Goal: Contribute content

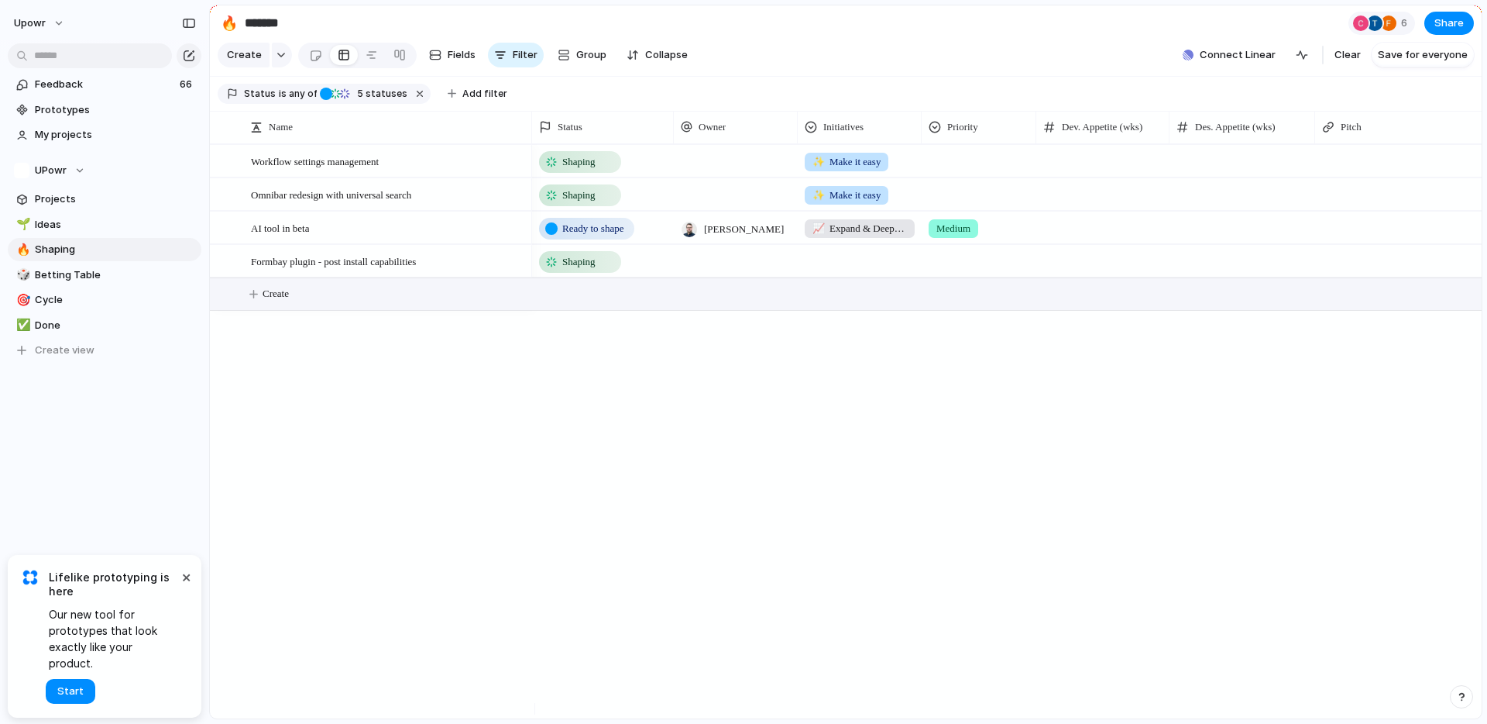
click at [283, 310] on button "Create" at bounding box center [865, 294] width 1281 height 32
click at [287, 308] on textarea at bounding box center [386, 307] width 270 height 19
type textarea "**********"
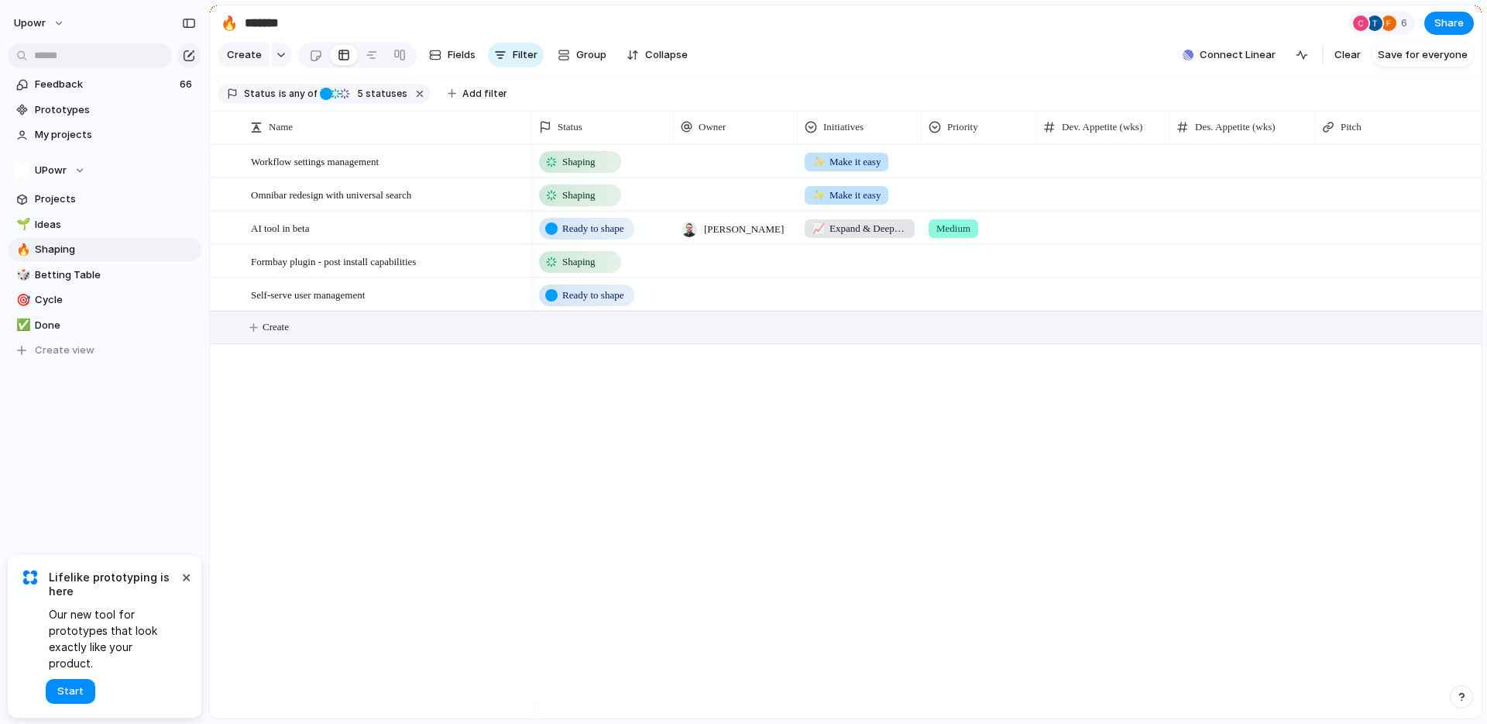
click at [569, 303] on span "Ready to shape" at bounding box center [592, 294] width 61 height 15
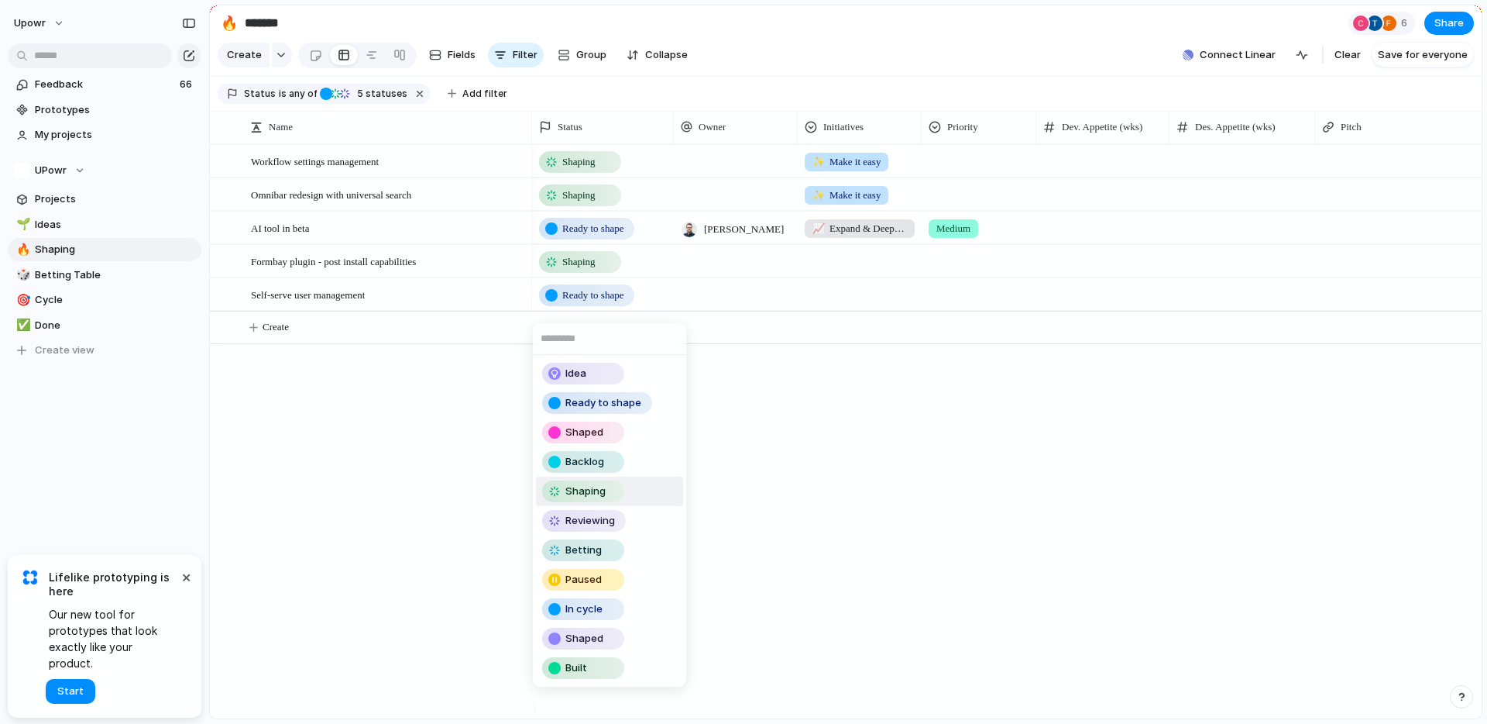
click at [594, 490] on span "Shaping" at bounding box center [586, 490] width 40 height 15
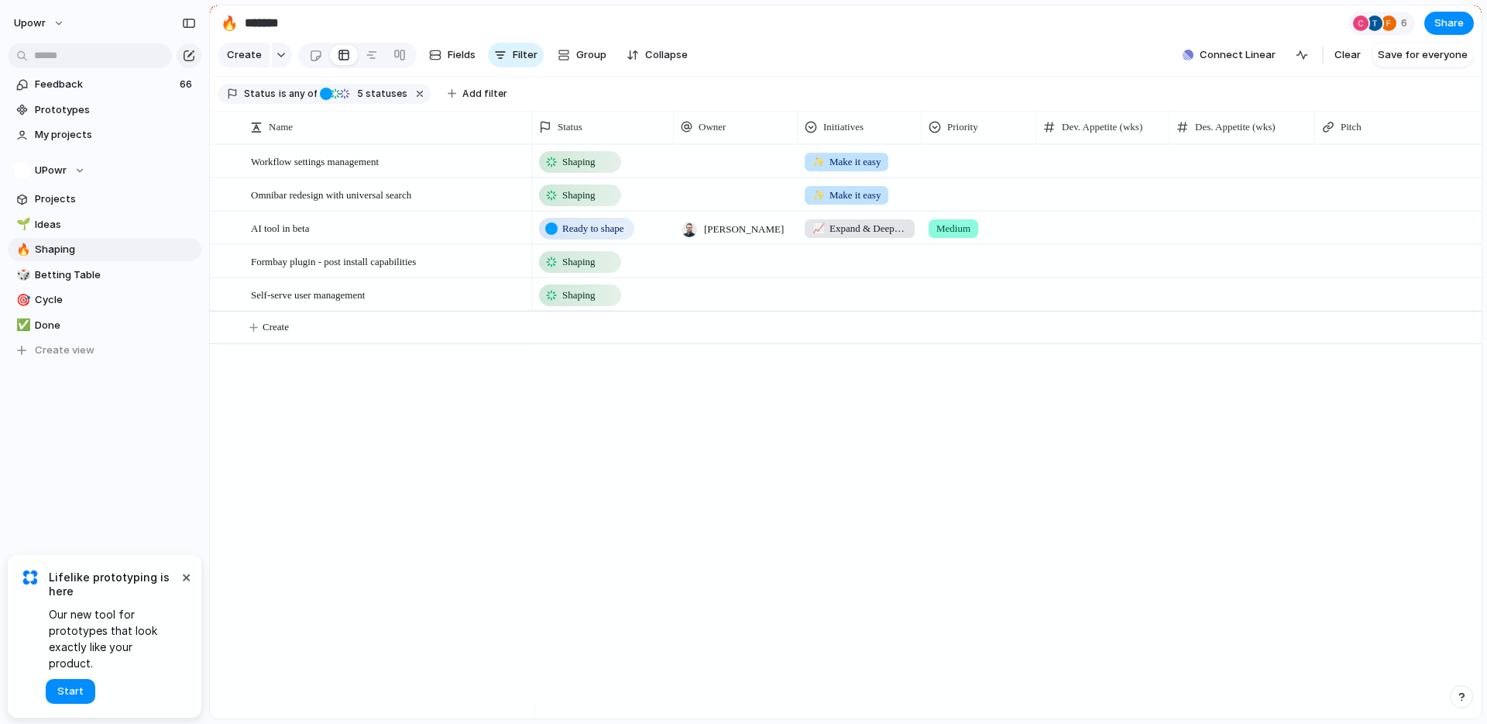
click at [873, 463] on div "Shaping ✨ Make it easy Shaping ✨ Make it easy Ready to shape Daniel Friedman 📈 …" at bounding box center [1007, 431] width 950 height 574
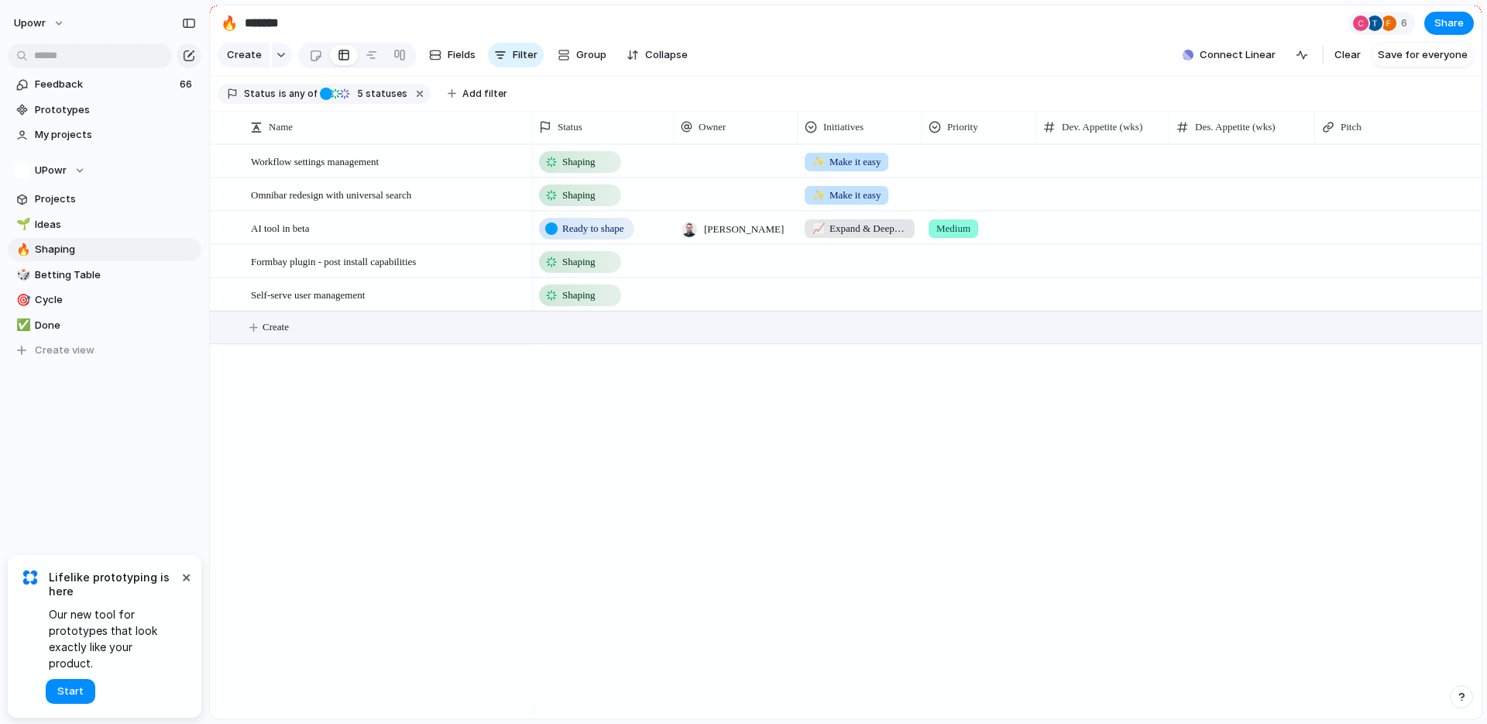
click at [338, 341] on button "Create" at bounding box center [865, 327] width 1281 height 32
click at [321, 335] on button "Create" at bounding box center [865, 327] width 1281 height 32
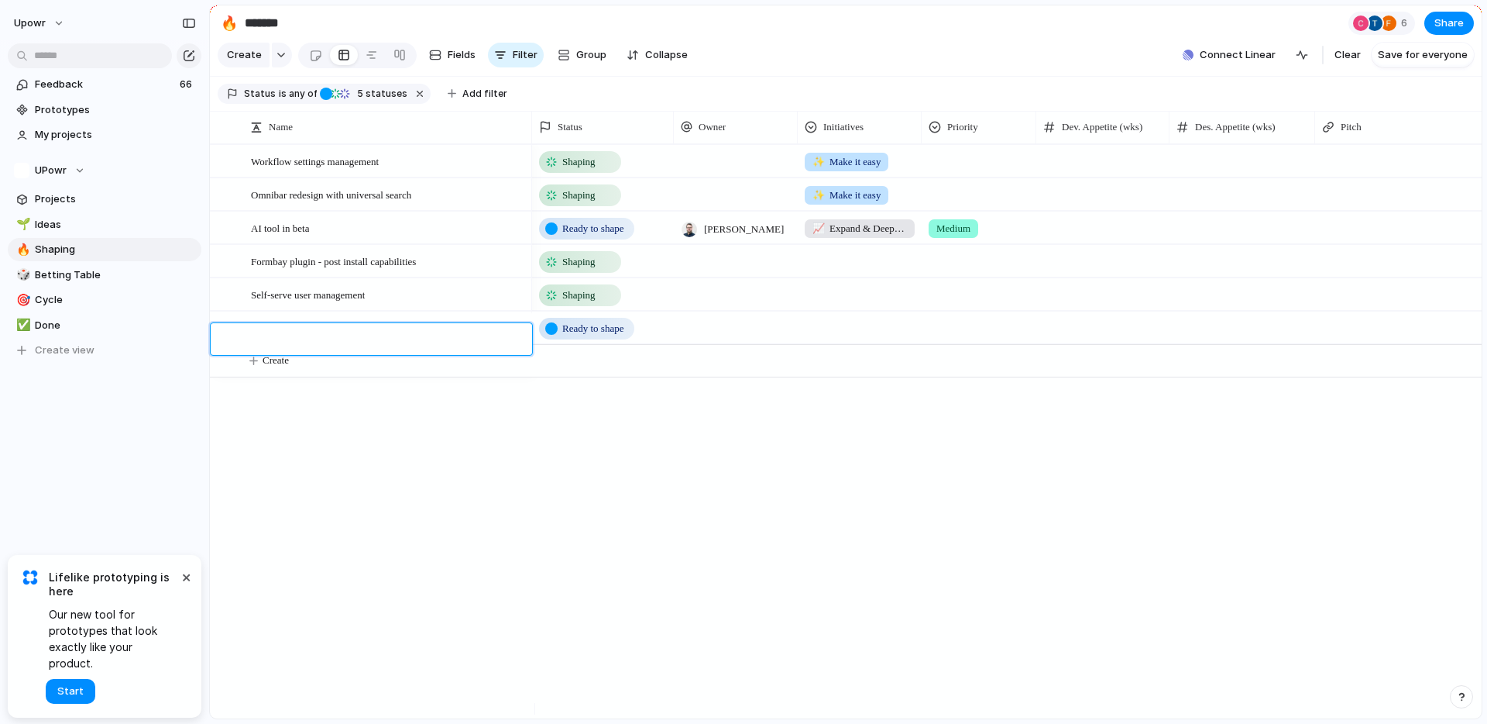
type textarea "**********"
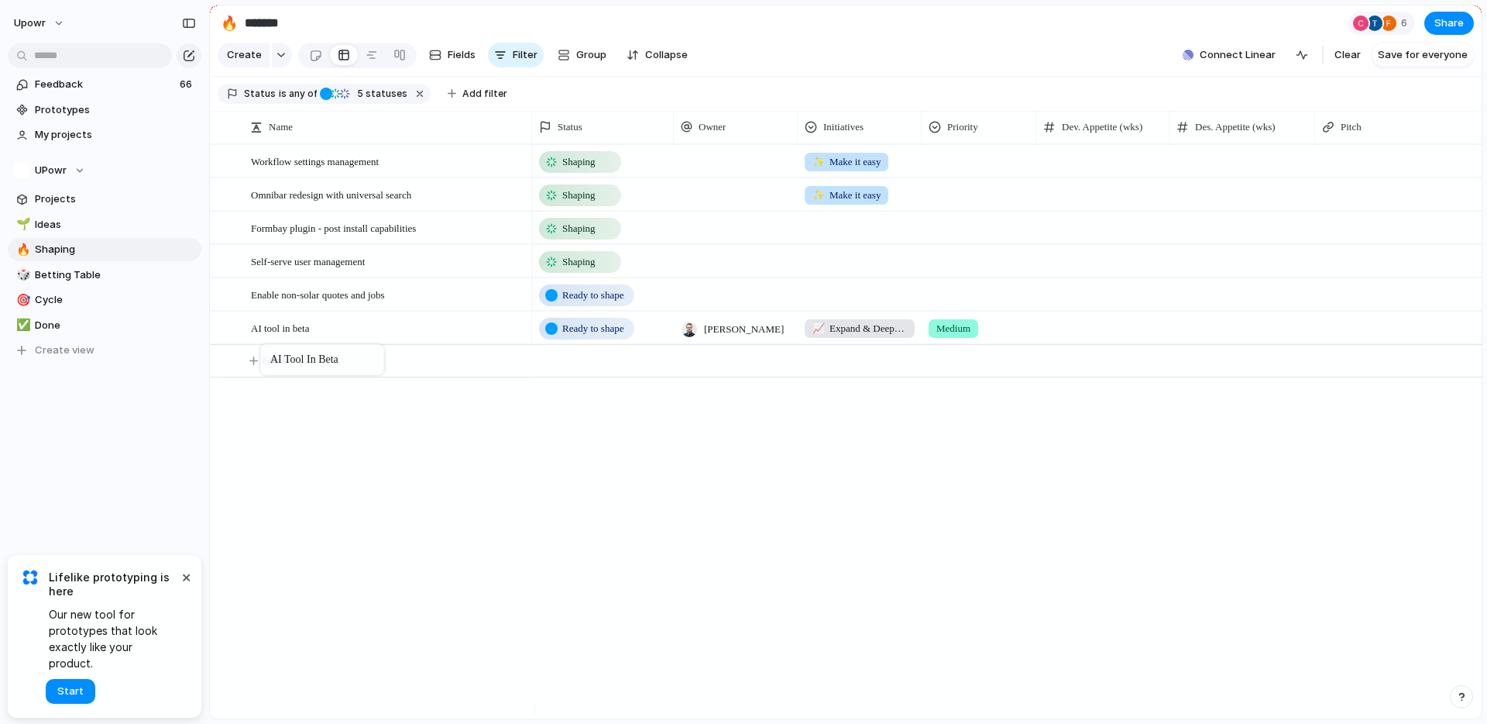
drag, startPoint x: 249, startPoint y: 244, endPoint x: 268, endPoint y: 347, distance: 104.7
click at [318, 343] on div "AI tool in beta" at bounding box center [389, 328] width 276 height 32
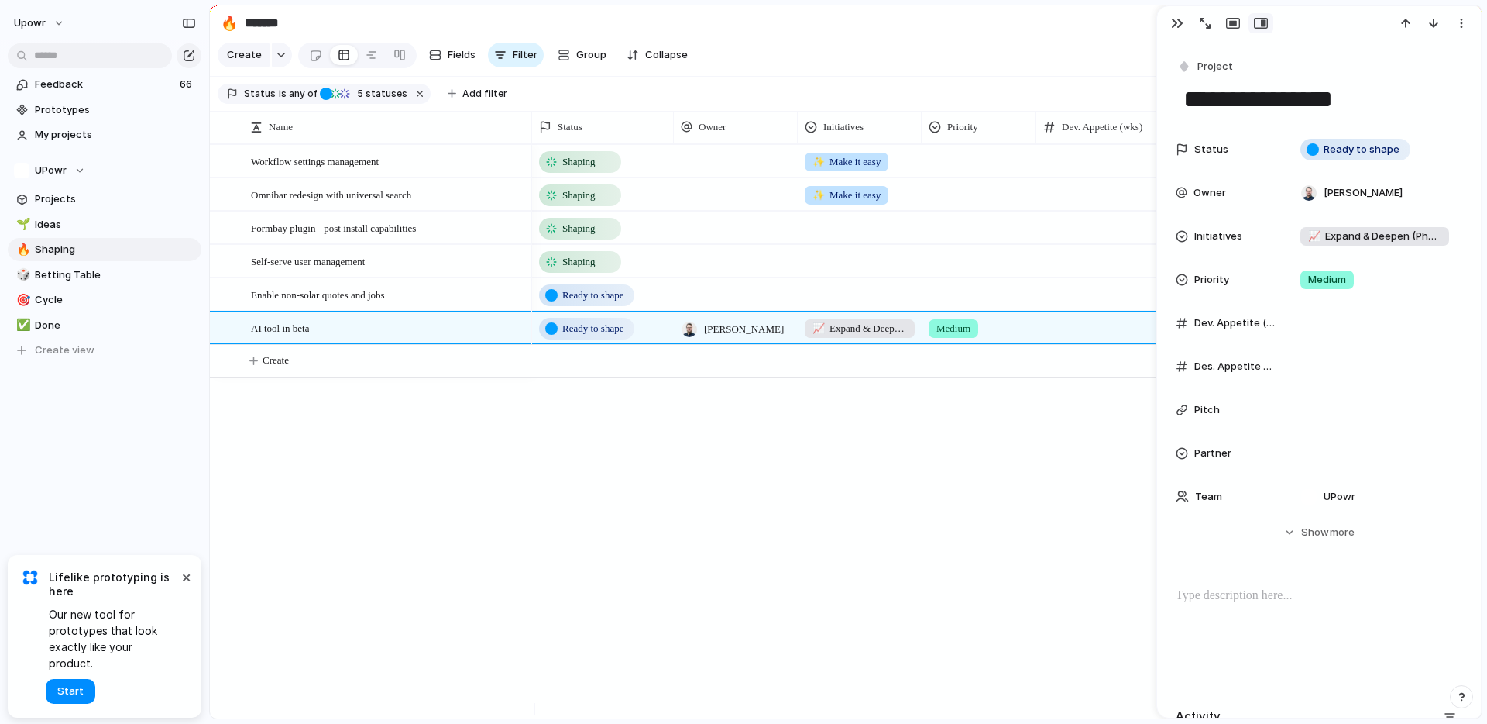
click at [864, 229] on div at bounding box center [860, 225] width 122 height 26
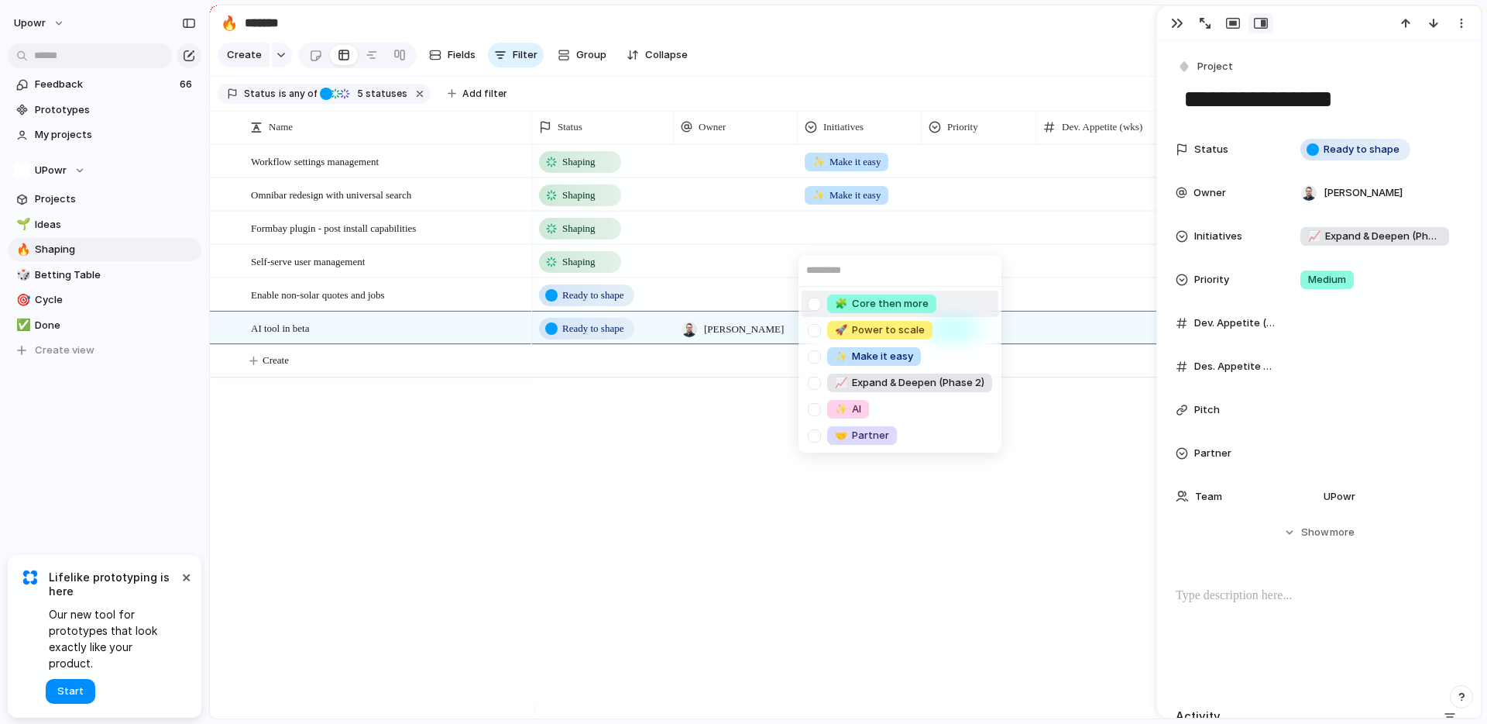
click at [883, 311] on span "🧩 Core then more" at bounding box center [882, 303] width 94 height 15
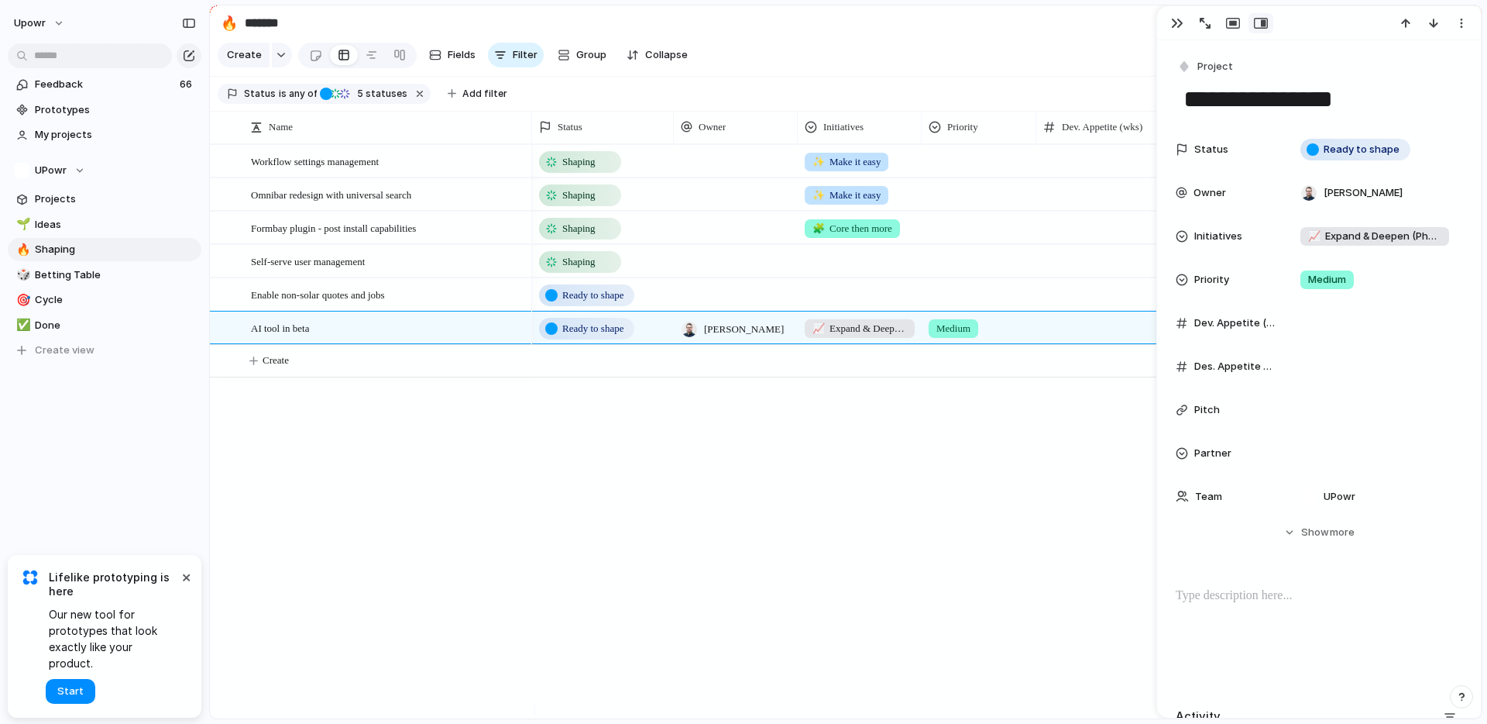
click at [859, 303] on div at bounding box center [860, 292] width 122 height 26
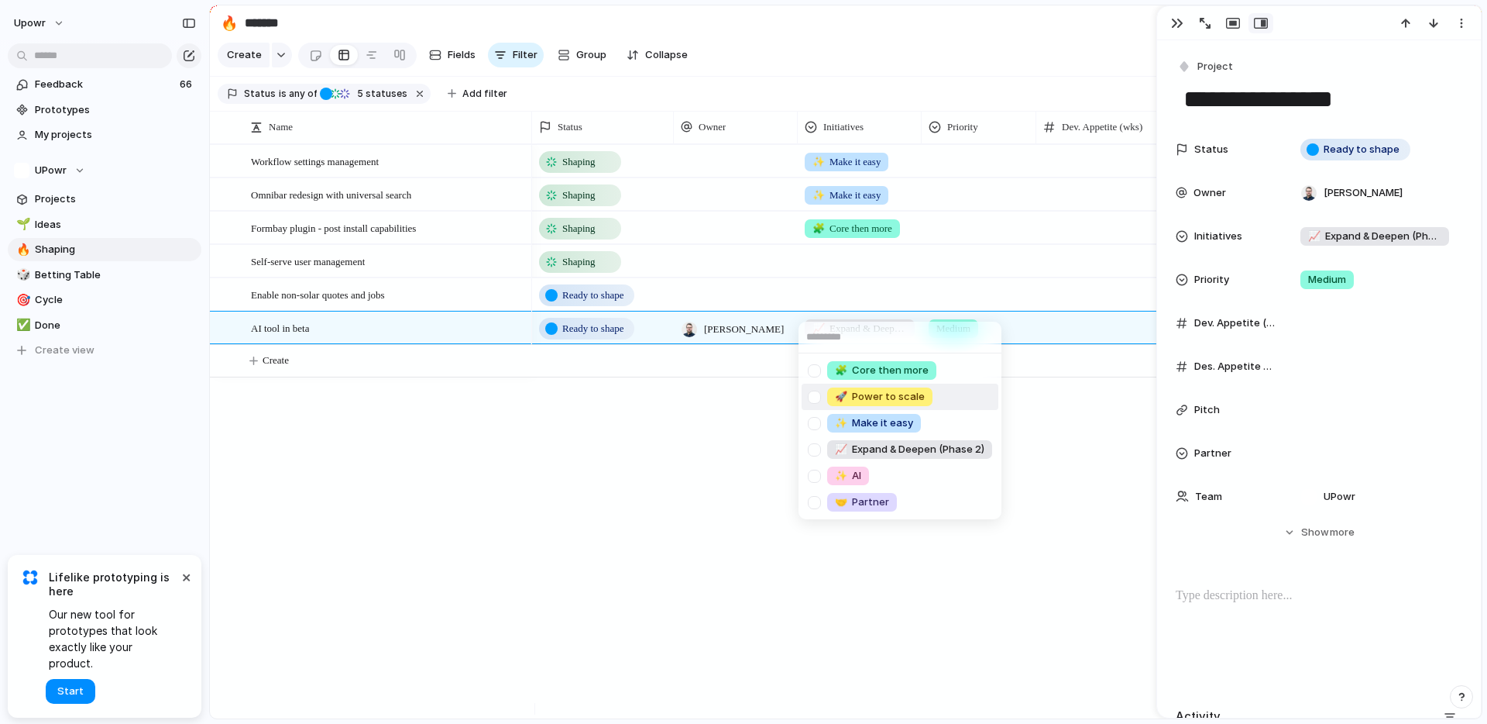
click at [866, 391] on span "🚀 Power to scale" at bounding box center [880, 396] width 90 height 15
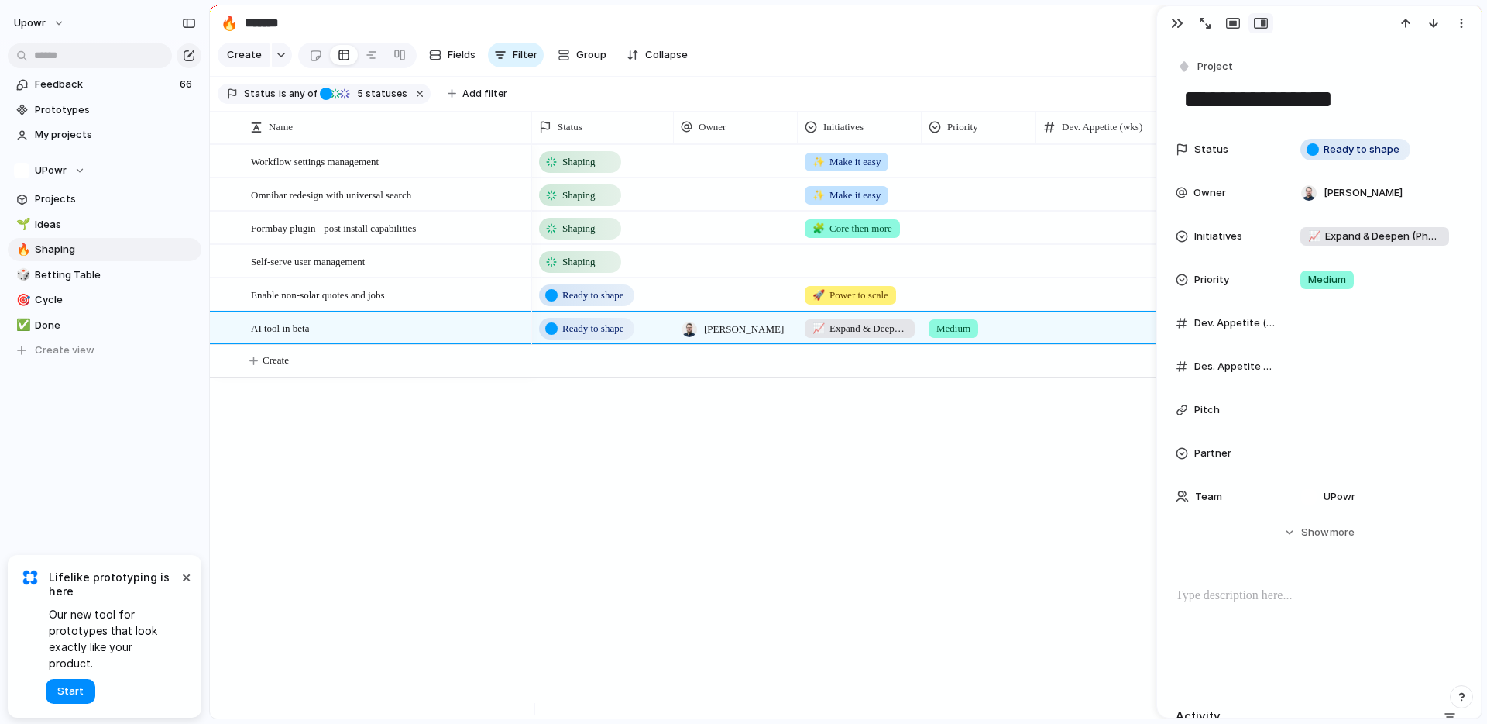
click at [855, 265] on div at bounding box center [860, 259] width 122 height 26
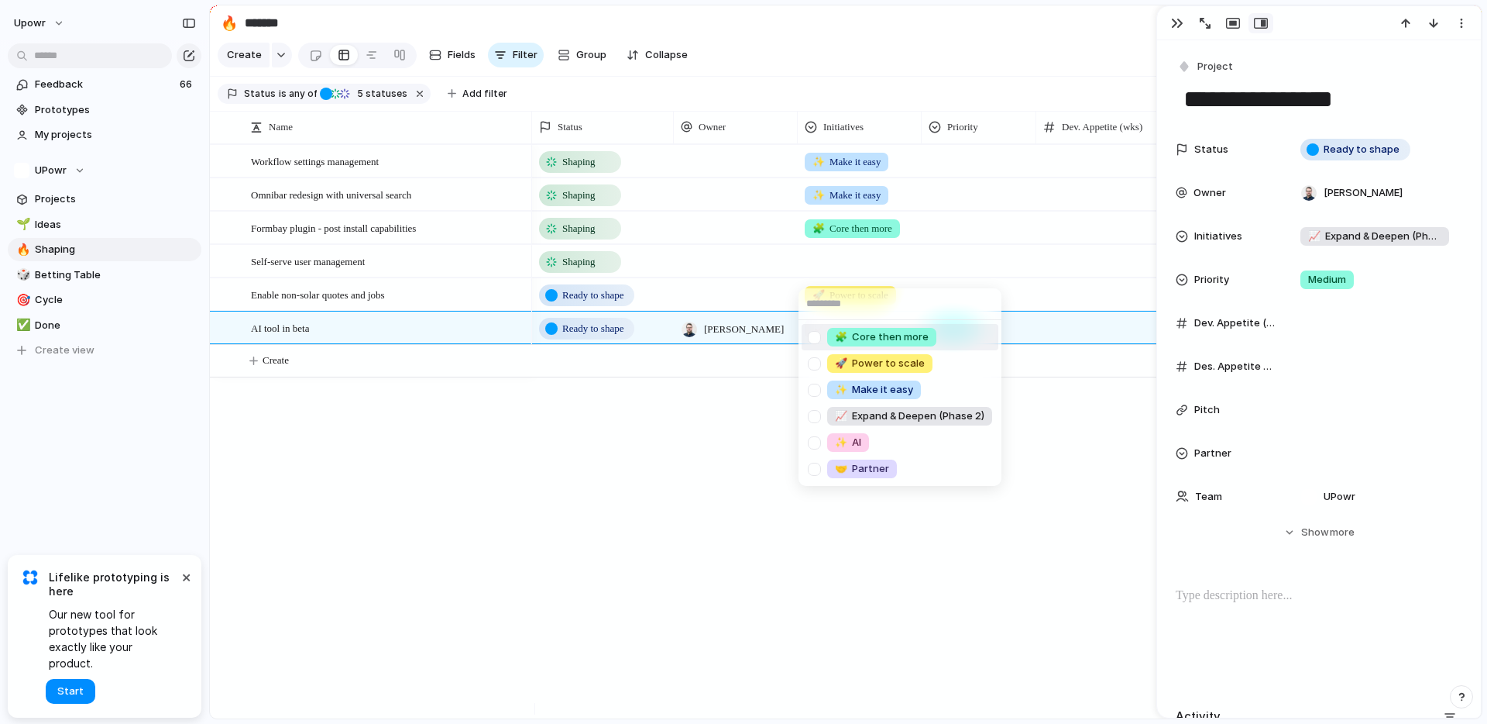
click at [889, 340] on span "🧩 Core then more" at bounding box center [882, 336] width 94 height 15
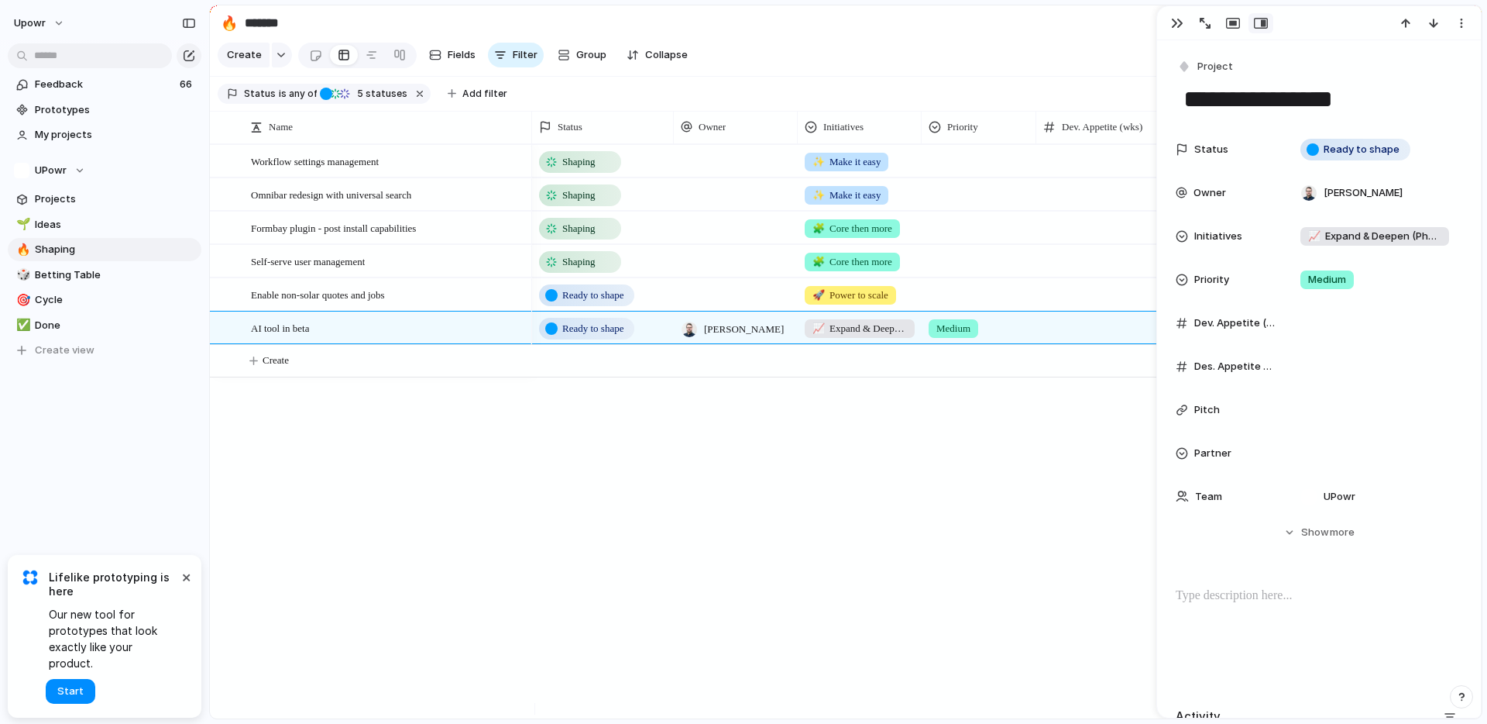
click at [665, 496] on div "Shaping ✨ Make it easy Shaping ✨ Make it easy Ready to shape Daniel Friedman 📈 …" at bounding box center [1007, 431] width 950 height 574
click at [289, 368] on span "Create" at bounding box center [276, 359] width 26 height 15
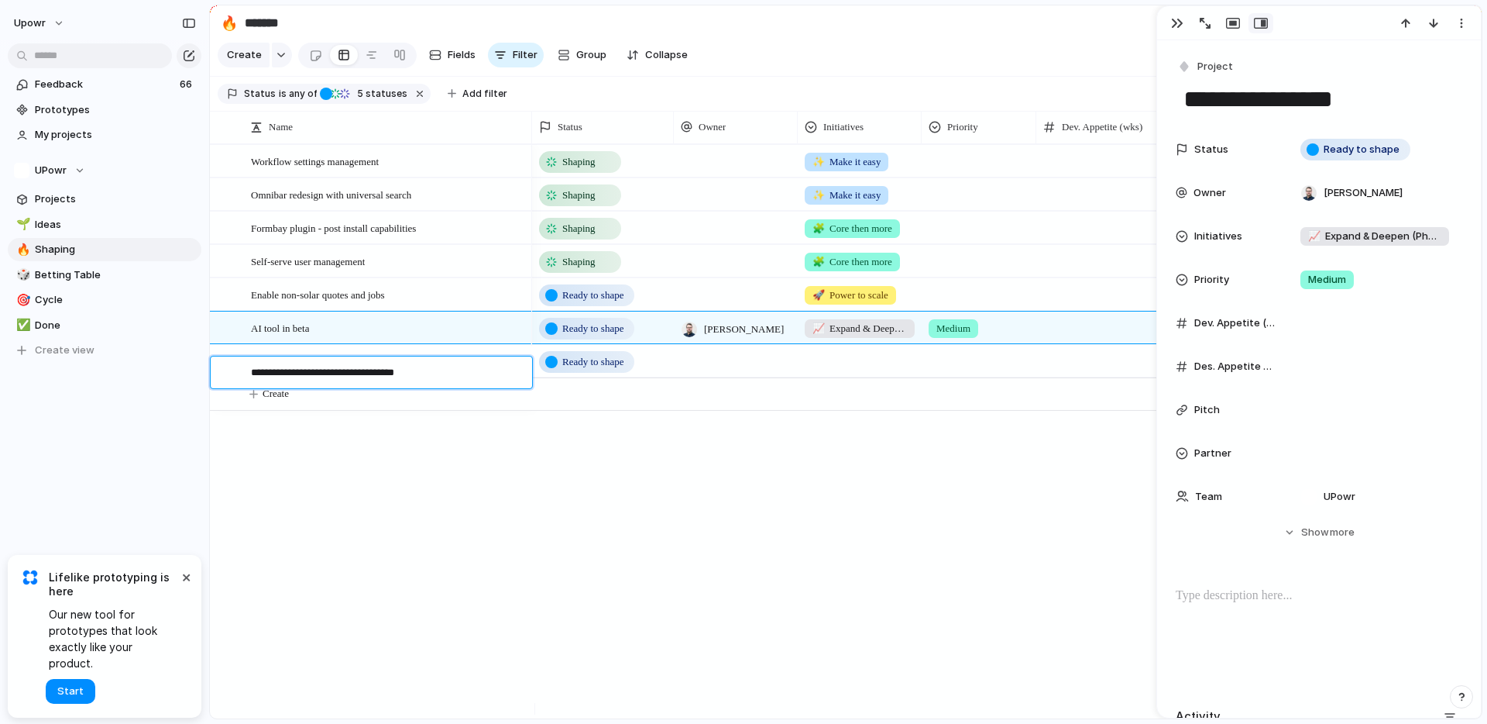
type textarea "**********"
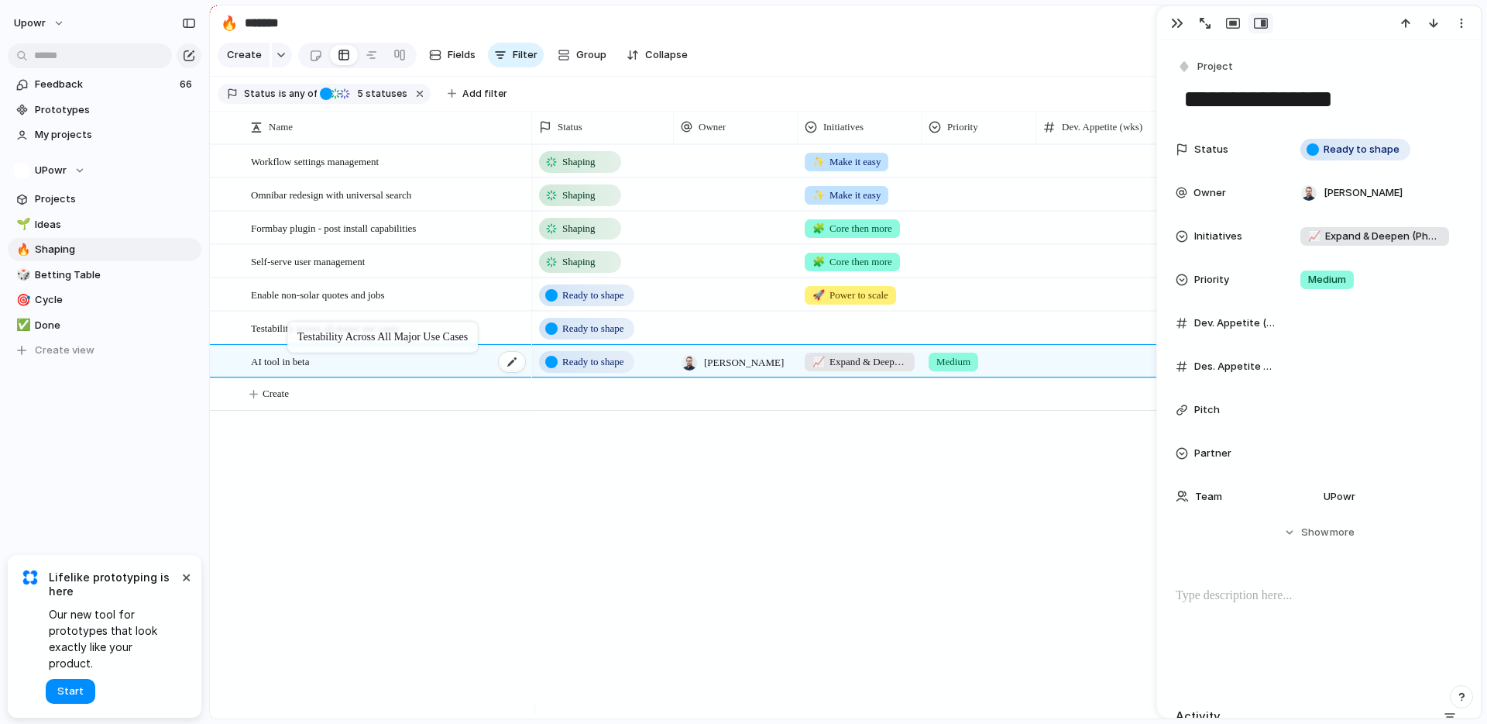
drag, startPoint x: 301, startPoint y: 371, endPoint x: 294, endPoint y: 327, distance: 44.7
click at [853, 327] on div at bounding box center [860, 325] width 122 height 26
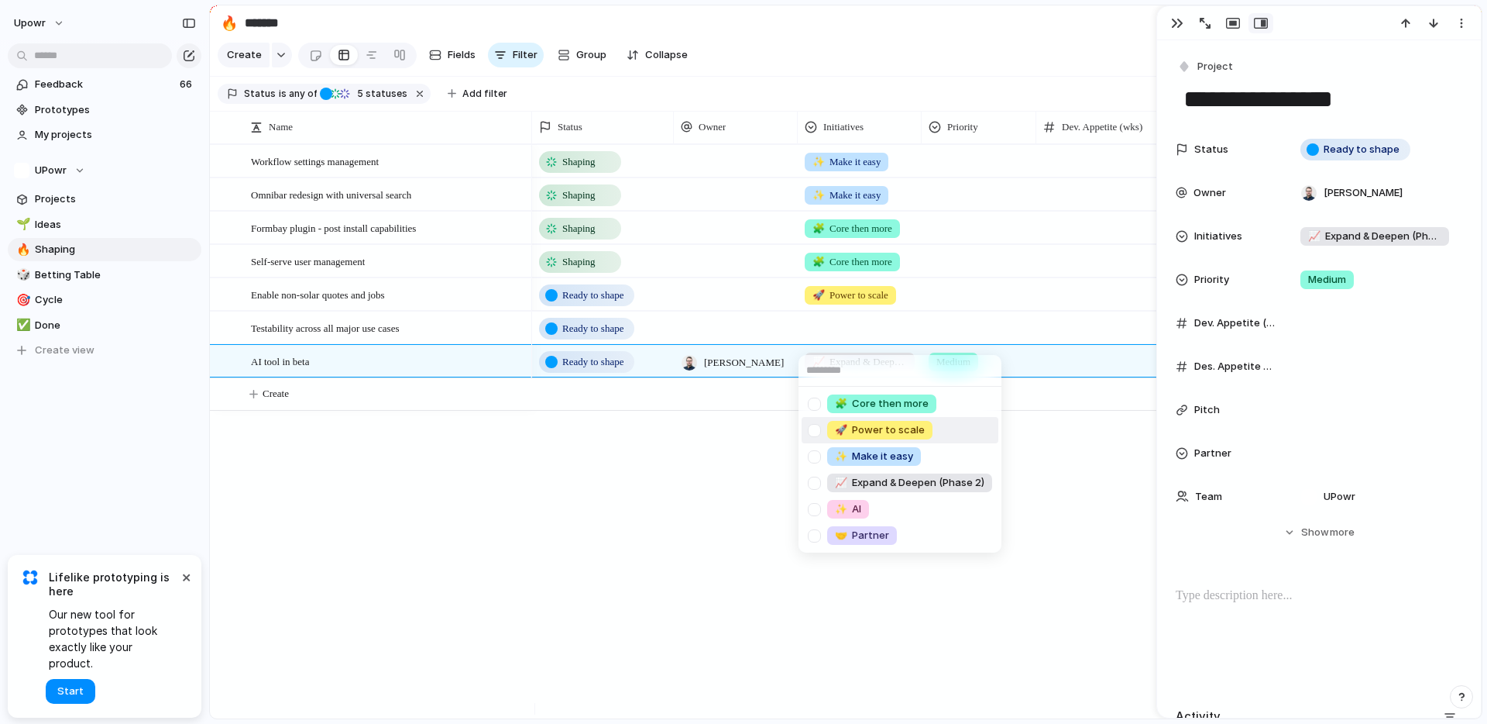
click at [868, 427] on span "🚀 Power to scale" at bounding box center [880, 429] width 90 height 15
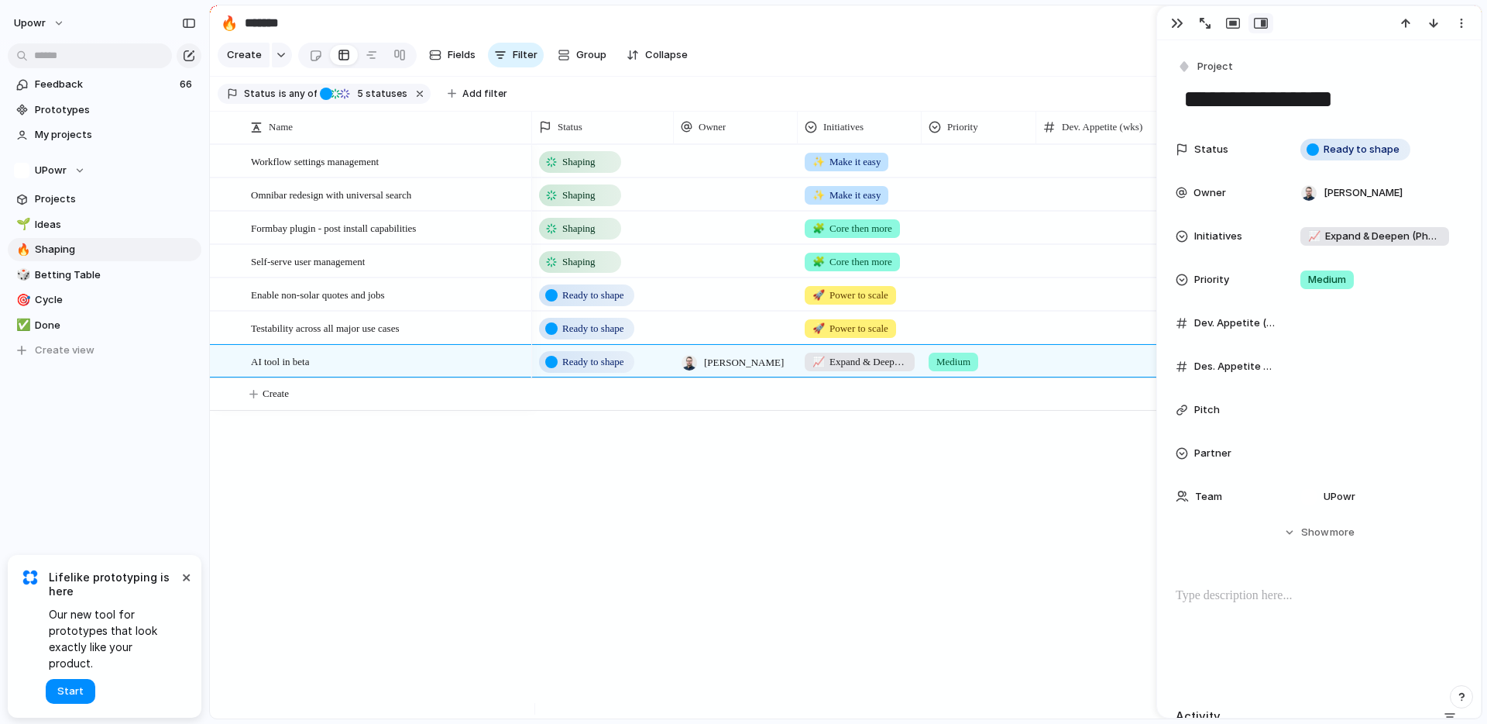
click at [734, 519] on div "Shaping ✨ Make it easy Shaping ✨ Make it easy Ready to shape Daniel Friedman 📈 …" at bounding box center [1007, 431] width 950 height 574
click at [611, 503] on div "Shaping ✨ Make it easy Shaping ✨ Make it easy Ready to shape Daniel Friedman 📈 …" at bounding box center [1007, 431] width 950 height 574
click at [329, 410] on button "Create" at bounding box center [865, 394] width 1281 height 32
click at [391, 404] on textarea "**********" at bounding box center [386, 407] width 270 height 19
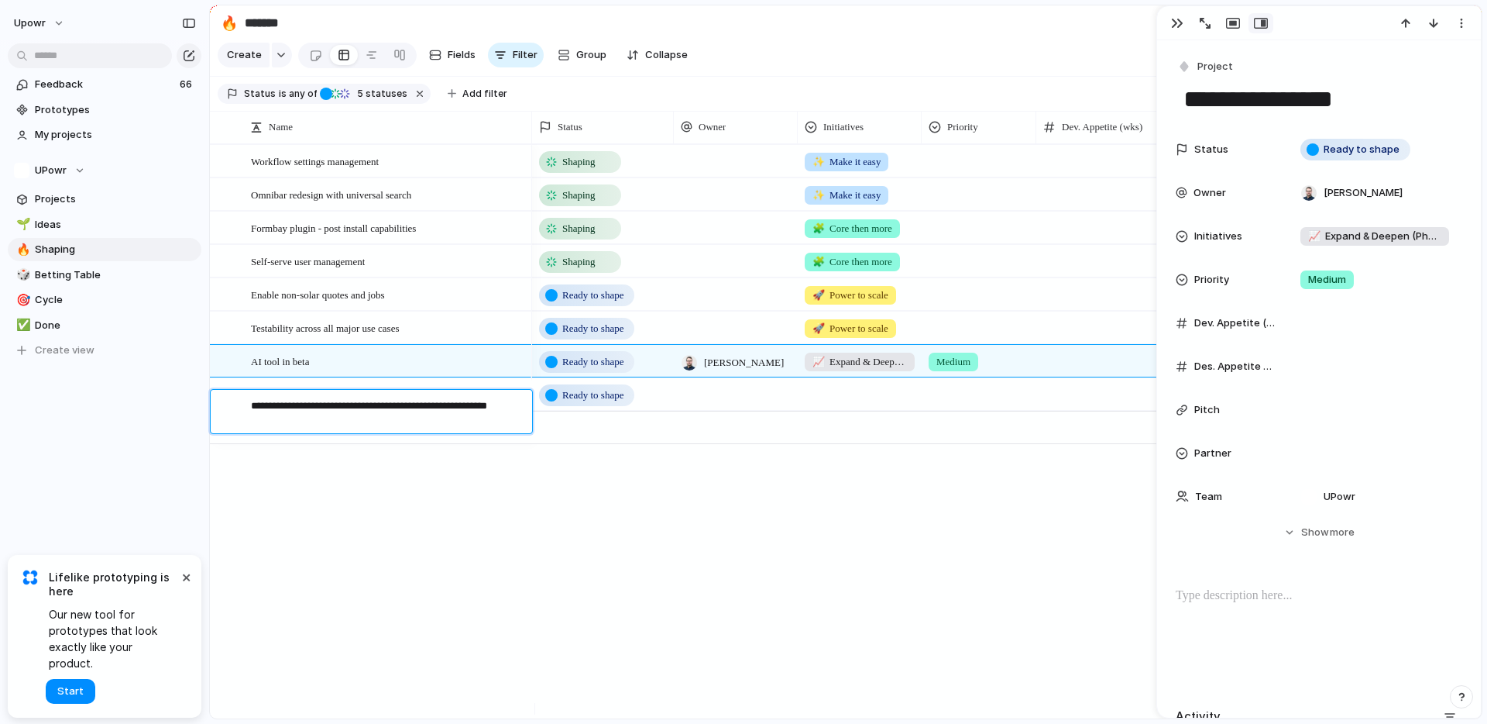
type textarea "**********"
click at [458, 403] on span "Product records UIs -> manage supplier pricing and order BOMs?" at bounding box center [384, 394] width 266 height 18
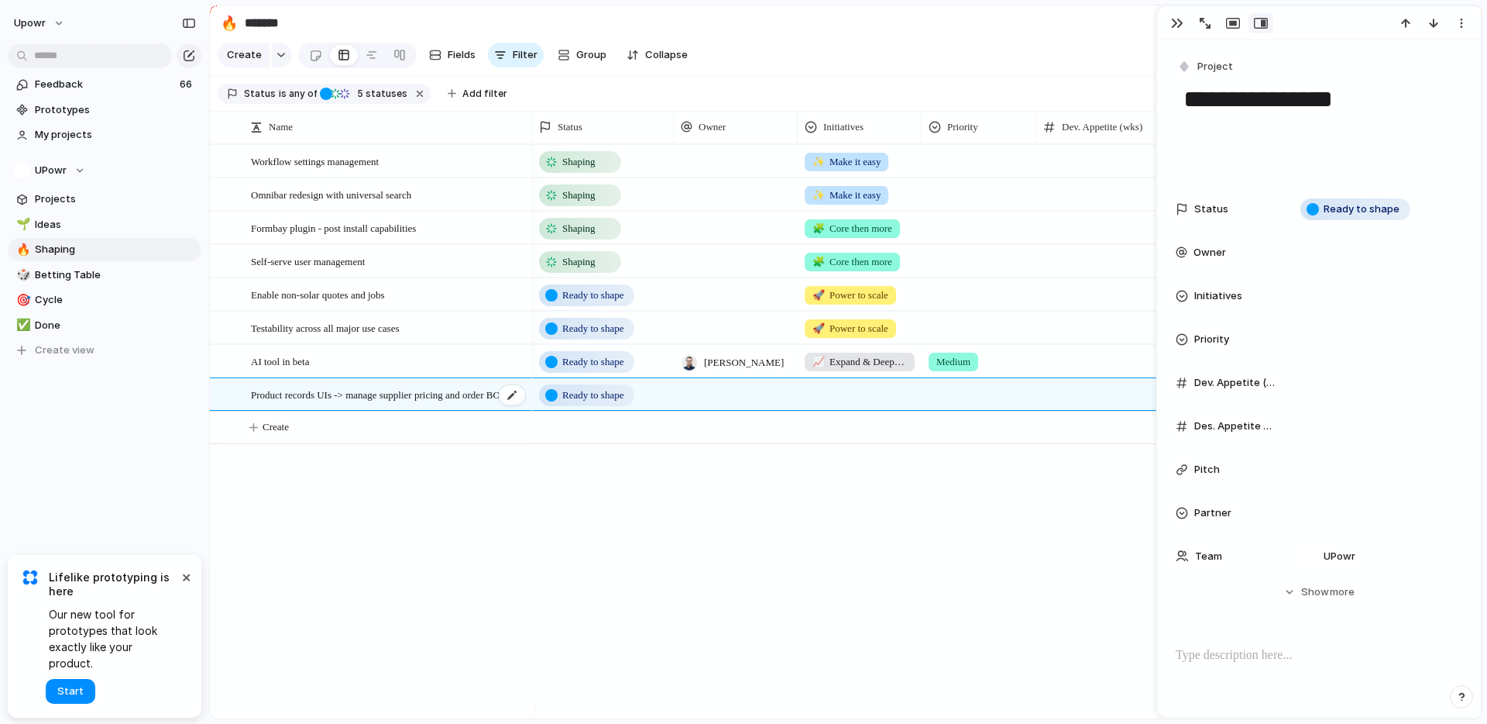
click at [383, 403] on span "Product records UIs -> manage supplier pricing and order BOMs?" at bounding box center [384, 394] width 266 height 18
click at [290, 407] on textarea "**********" at bounding box center [386, 413] width 270 height 31
click at [355, 422] on textarea "**********" at bounding box center [386, 413] width 270 height 31
click at [1174, 26] on div "button" at bounding box center [1177, 23] width 12 height 12
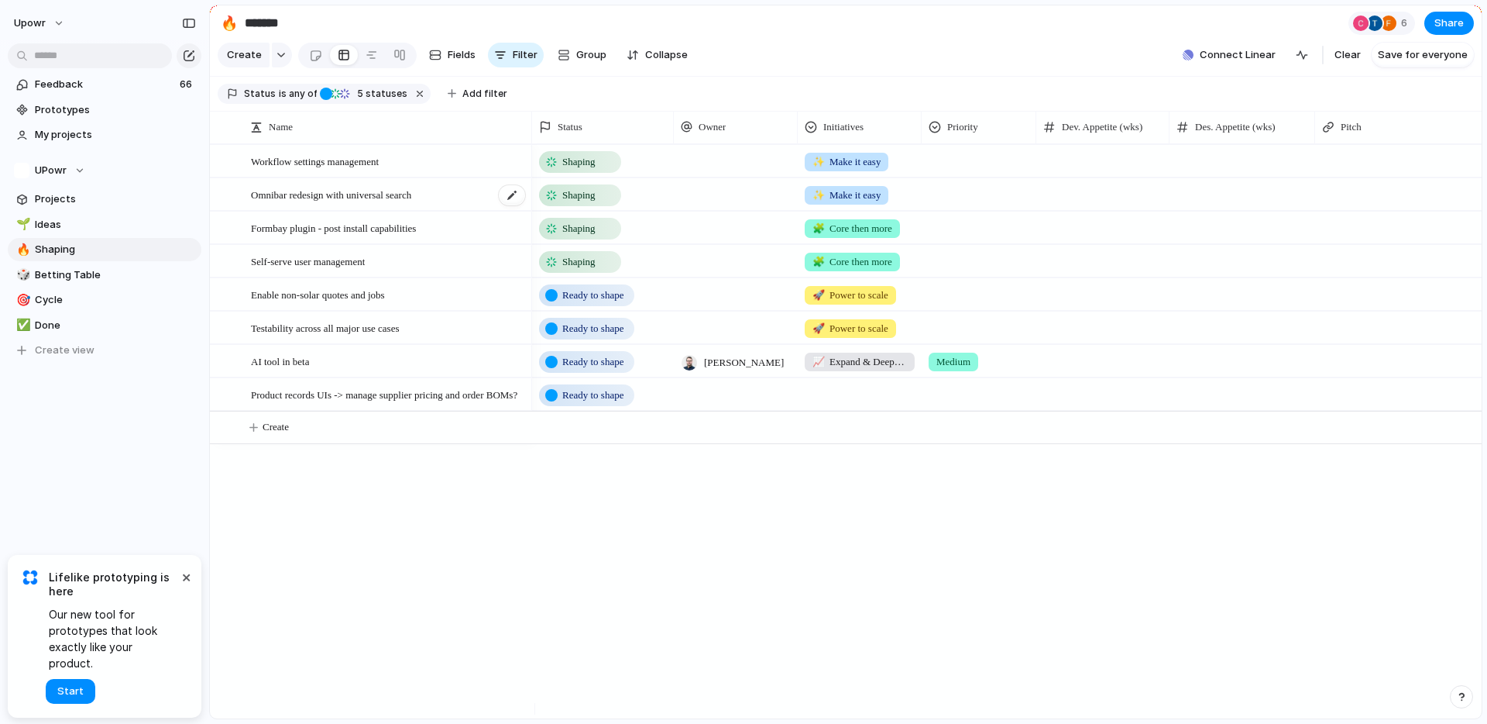
click at [455, 210] on div "Omnibar redesign with universal search" at bounding box center [389, 195] width 276 height 32
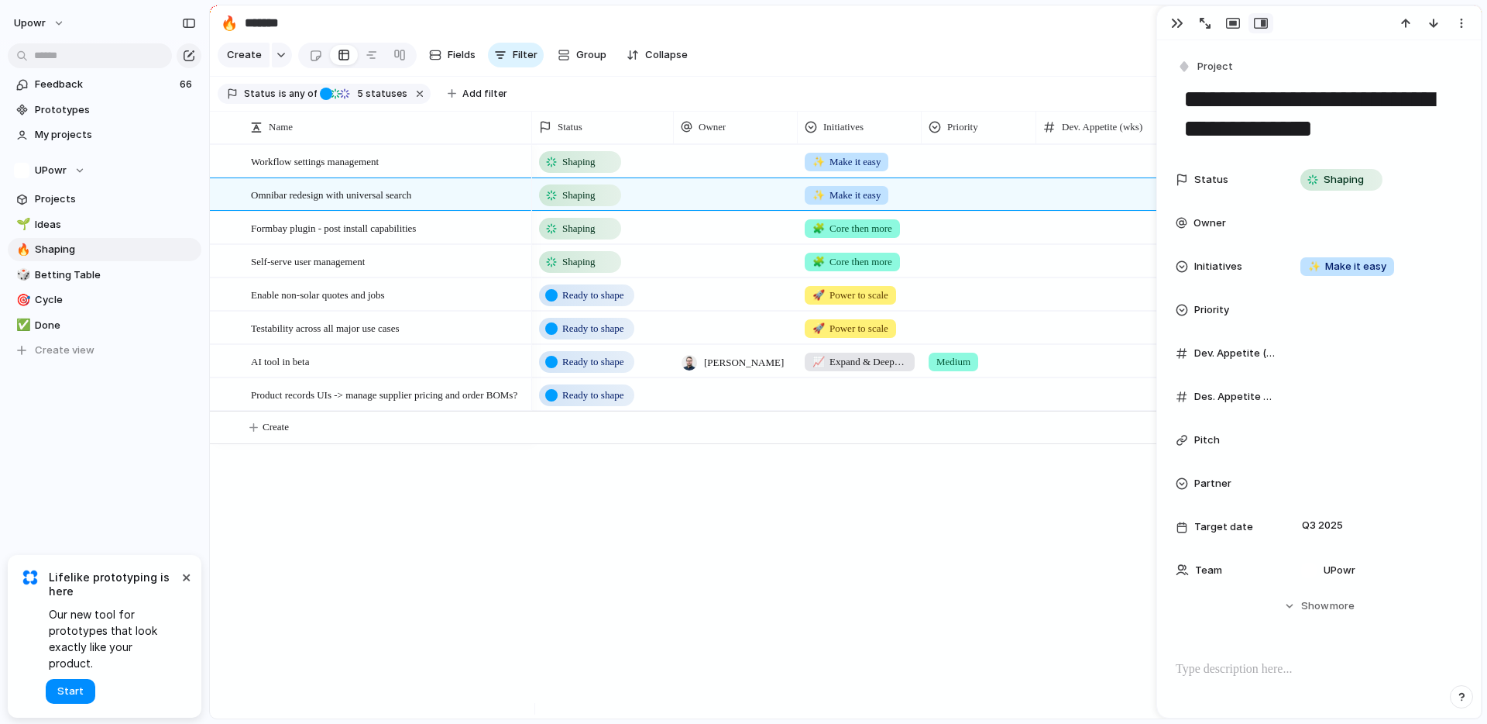
click at [756, 661] on div "Shaping ✨ Make it easy Shaping ✨ Make it easy Shaping 🧩 Core then more Shaping …" at bounding box center [1007, 431] width 950 height 574
click at [190, 586] on button "×" at bounding box center [186, 576] width 19 height 19
click at [479, 548] on div "Workflow settings management Omnibar redesign with universal search Formbay plu…" at bounding box center [846, 431] width 1272 height 574
click at [351, 503] on div "Workflow settings management Omnibar redesign with universal search Formbay plu…" at bounding box center [846, 431] width 1272 height 574
click at [1175, 36] on div at bounding box center [1319, 23] width 324 height 34
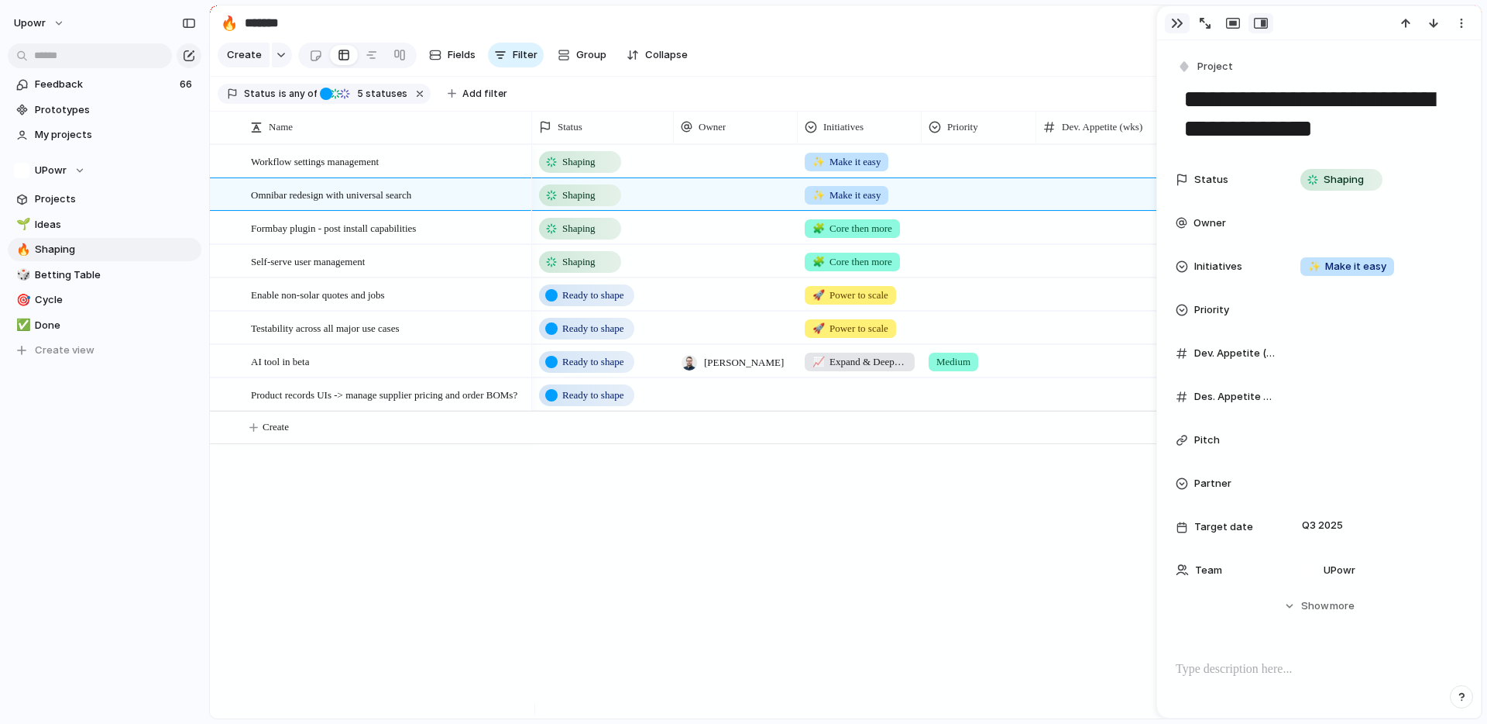
click at [1174, 30] on button "button" at bounding box center [1177, 23] width 25 height 20
